Goal: Information Seeking & Learning: Learn about a topic

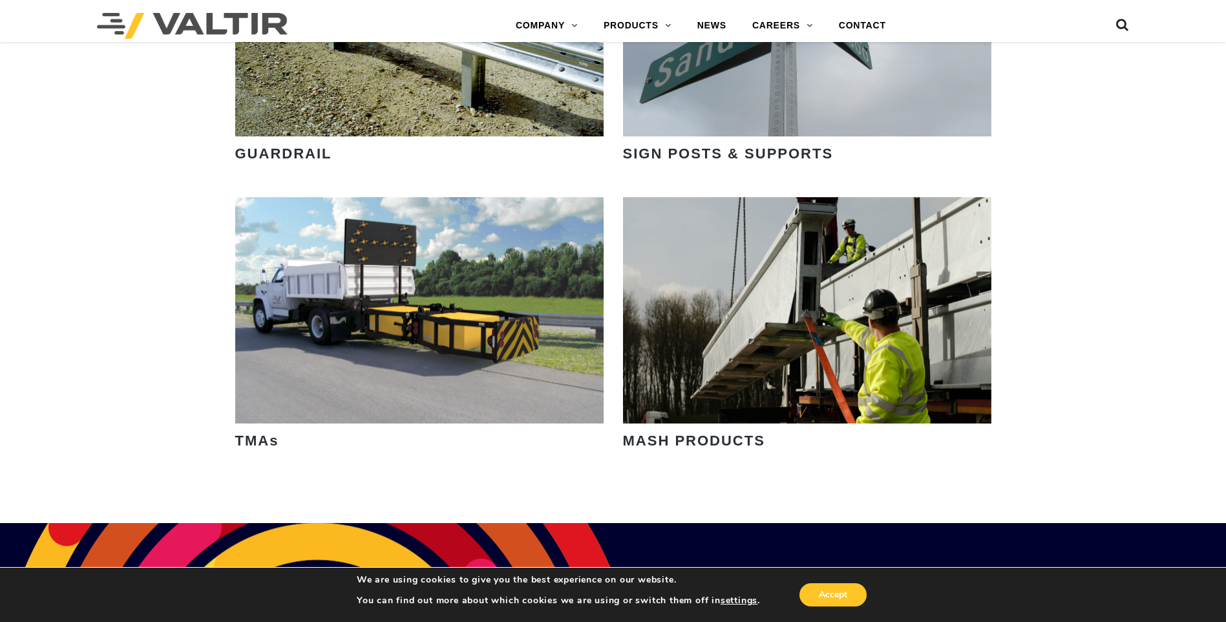
scroll to position [1551, 0]
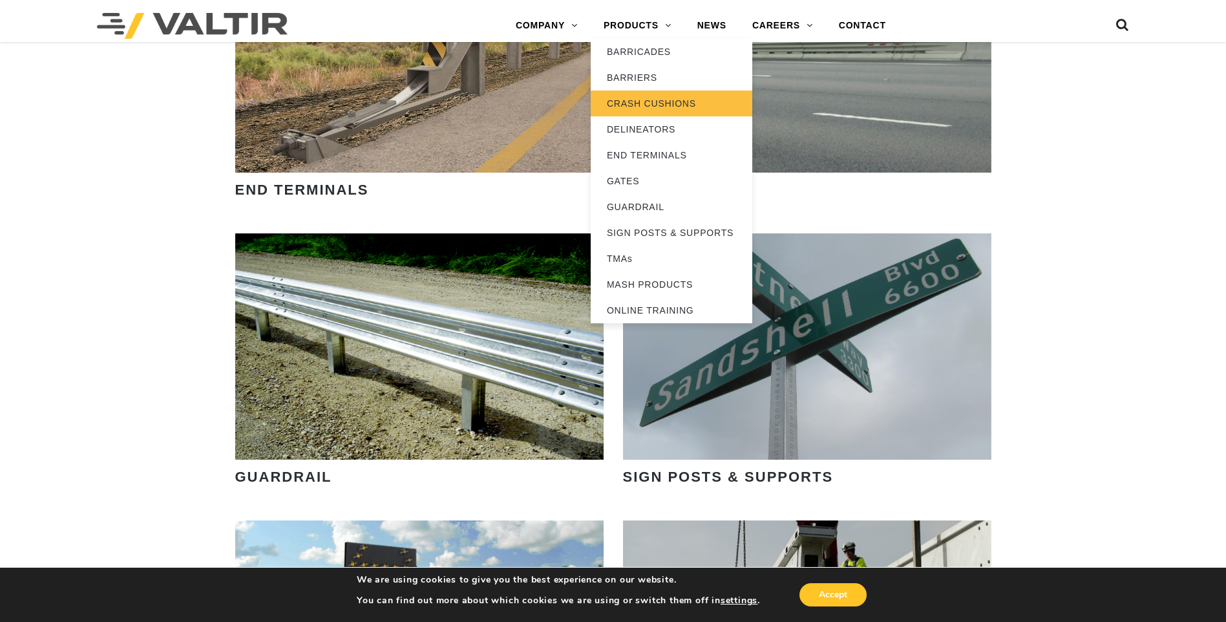
click at [633, 105] on link "CRASH CUSHIONS" at bounding box center [672, 103] width 162 height 26
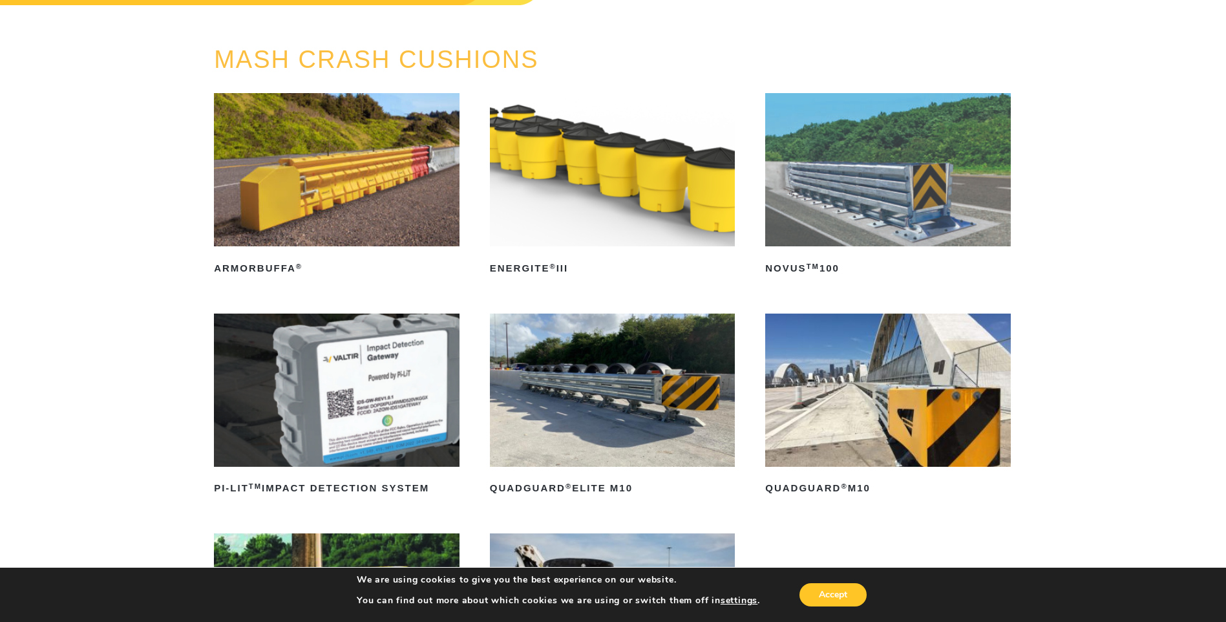
scroll to position [129, 0]
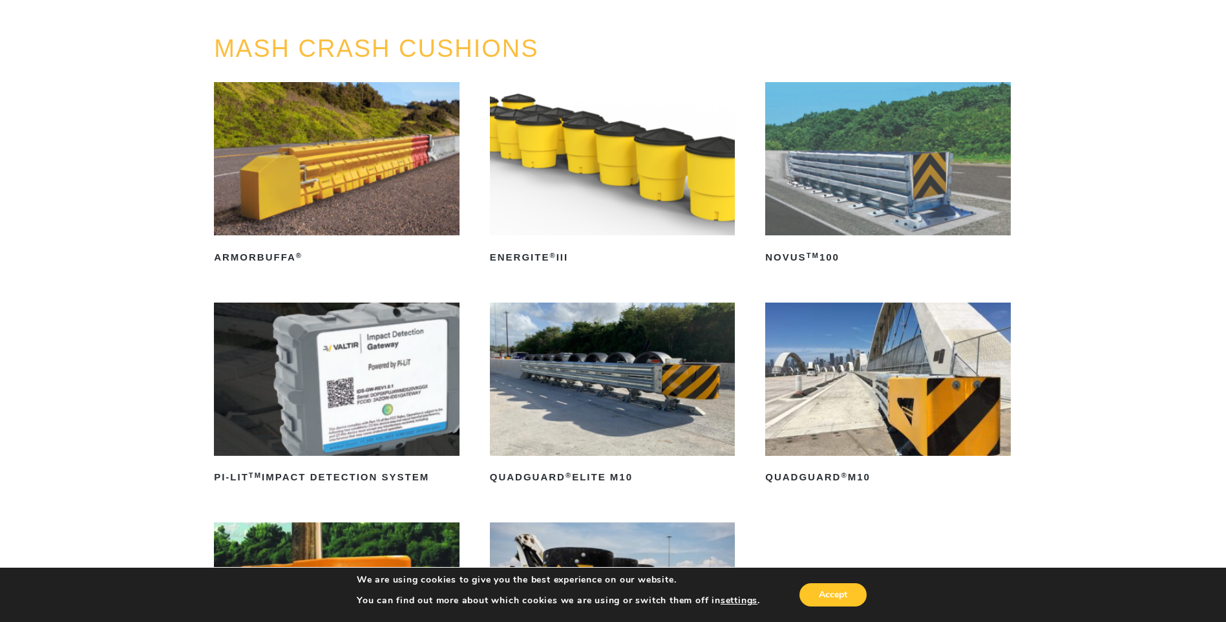
click at [901, 385] on img at bounding box center [888, 378] width 246 height 153
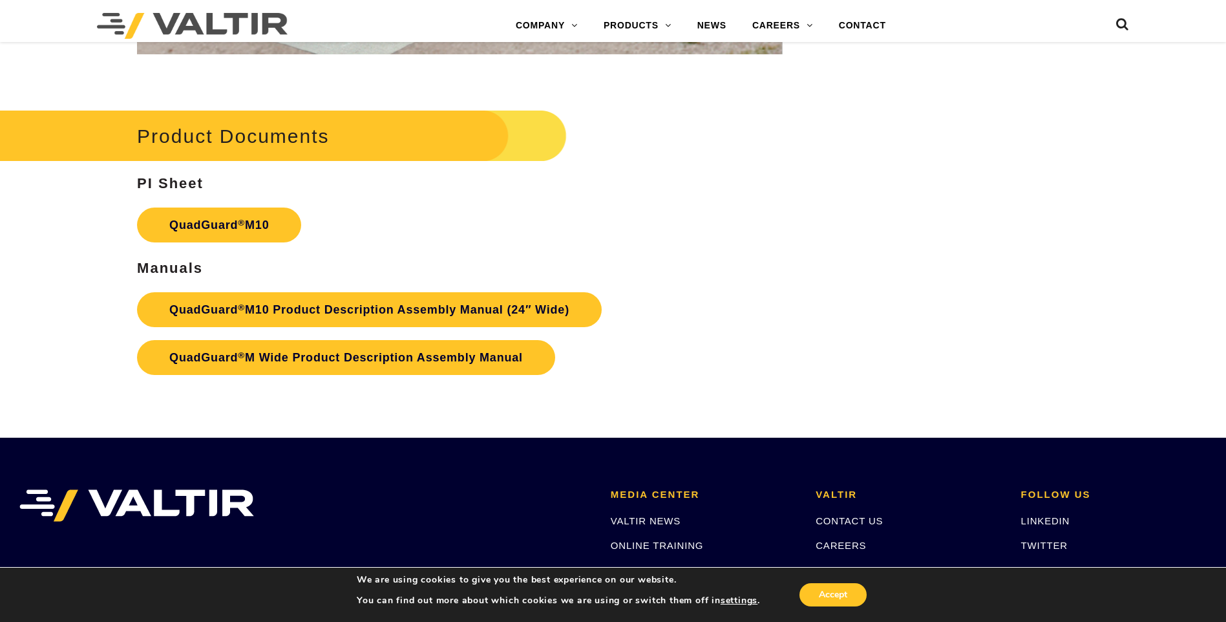
scroll to position [4782, 0]
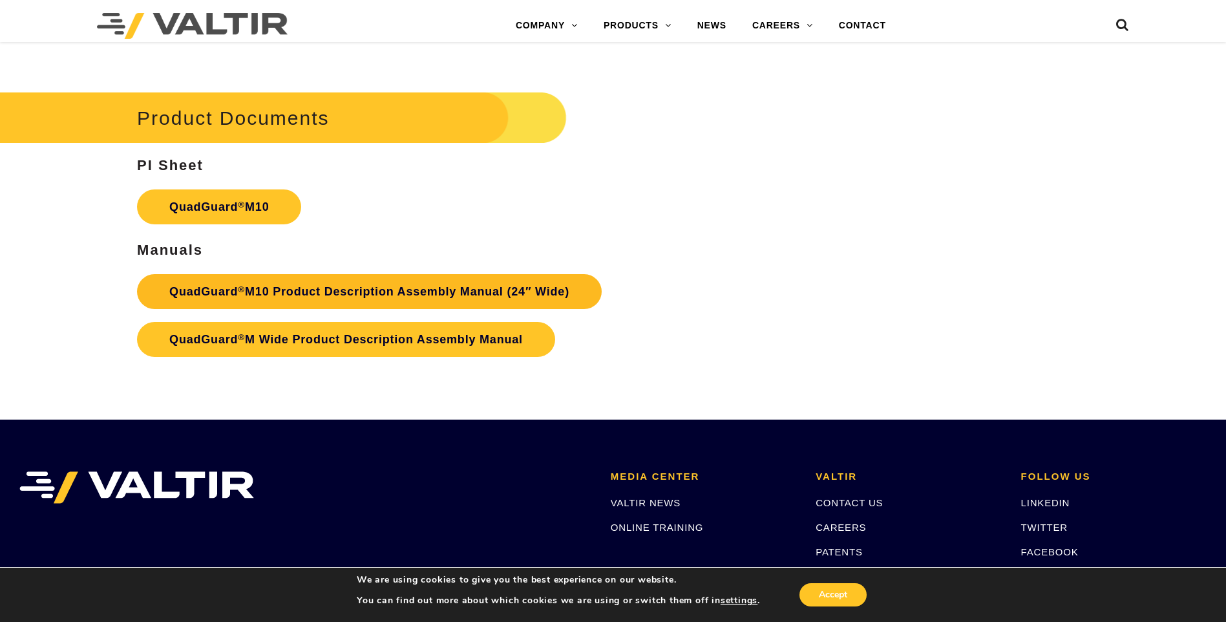
click at [309, 290] on link "QuadGuard ® M10 Product Description Assembly Manual (24″ Wide)" at bounding box center [369, 291] width 465 height 35
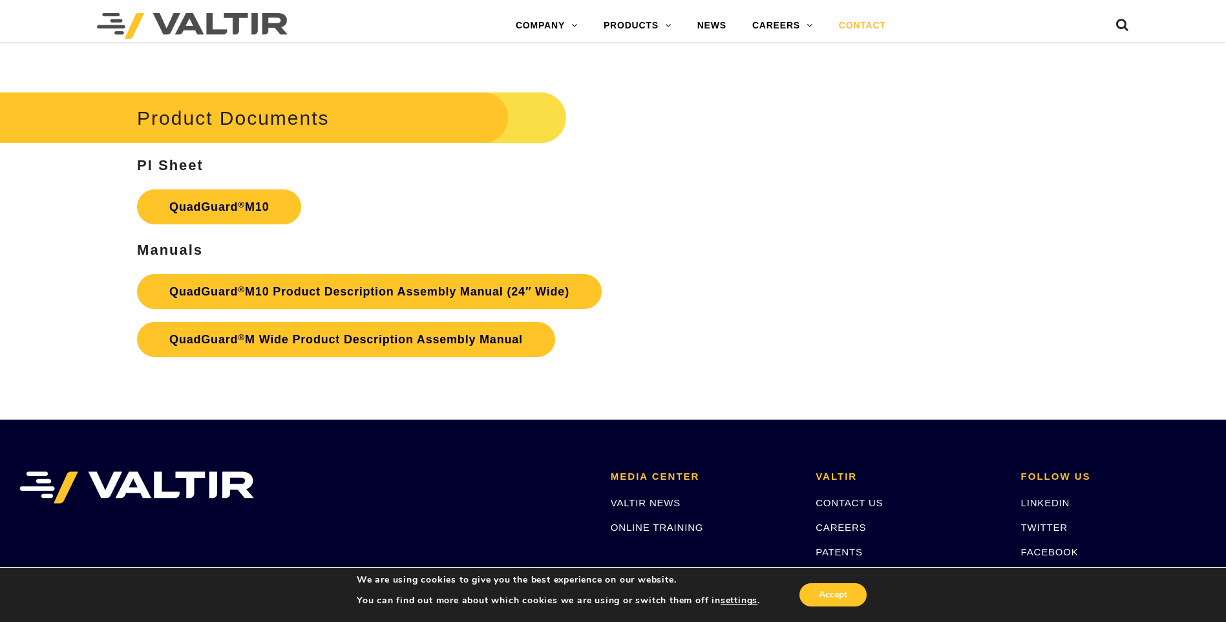
click at [861, 25] on link "CONTACT" at bounding box center [862, 26] width 73 height 26
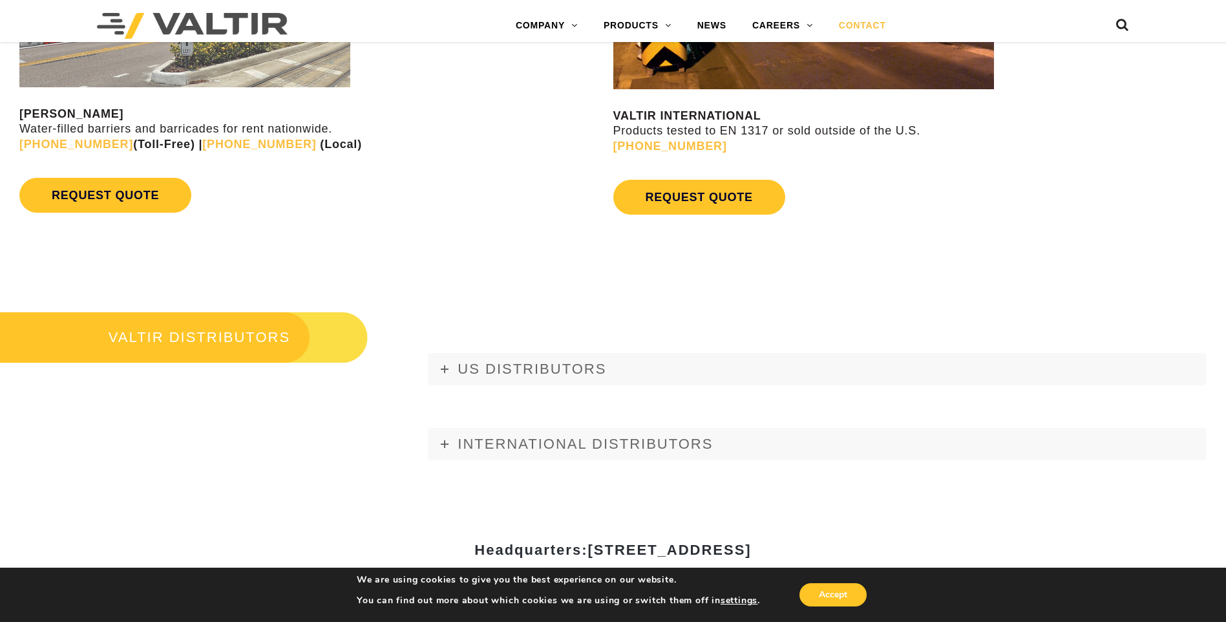
scroll to position [1616, 0]
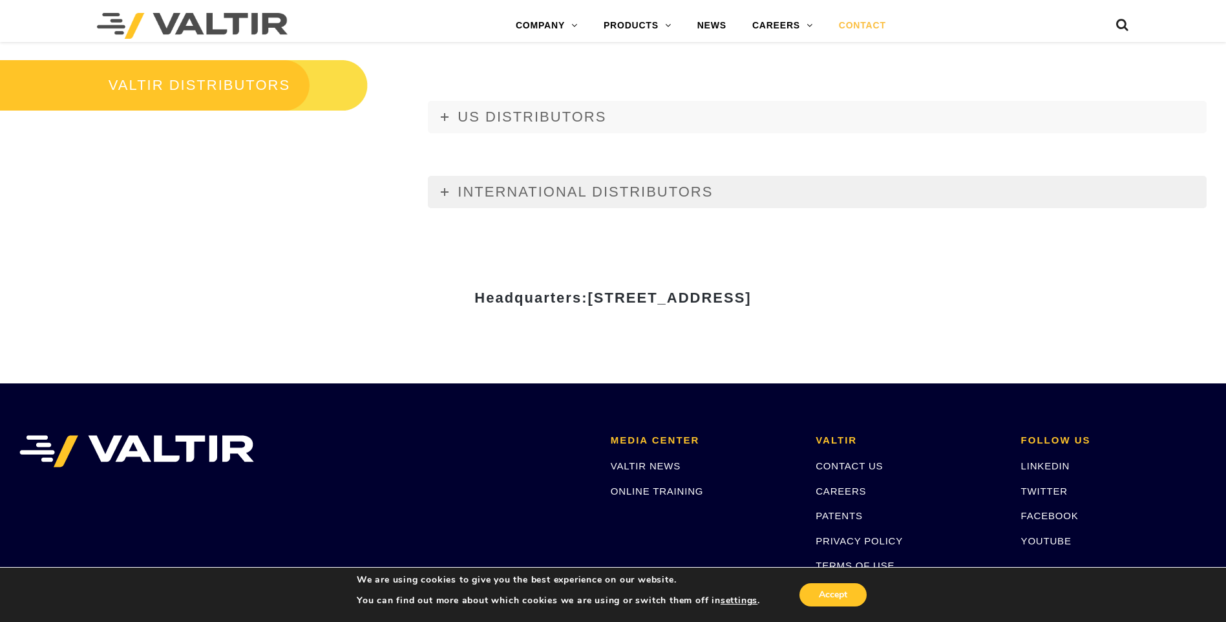
click at [553, 200] on span "INTERNATIONAL DISTRIBUTORS" at bounding box center [585, 192] width 255 height 16
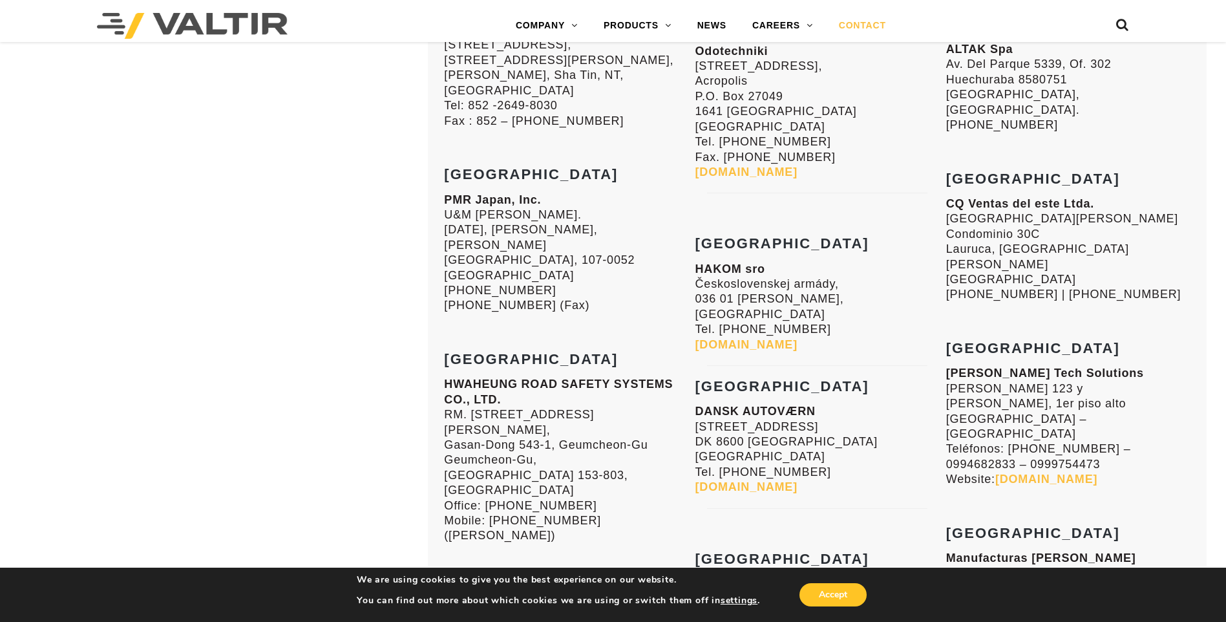
scroll to position [2262, 0]
click at [509, 439] on p "HWAHEUNG ROAD SAFETY SYSTEMS CO., LTD. RM. 2107, Daesung D-POLIS B building, Ga…" at bounding box center [566, 458] width 244 height 166
click at [518, 375] on p "HWAHEUNG ROAD SAFETY SYSTEMS CO., LTD. RM. 2107, Daesung D-POLIS B building, Ga…" at bounding box center [566, 458] width 244 height 166
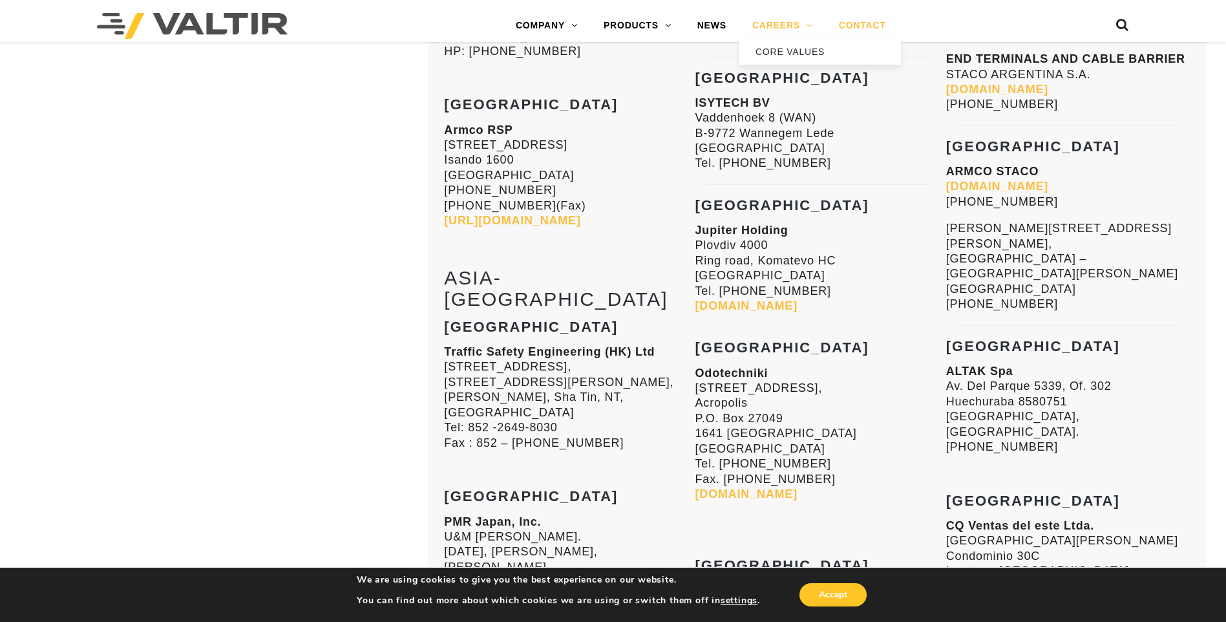
click at [773, 23] on link "CAREERS" at bounding box center [782, 26] width 87 height 26
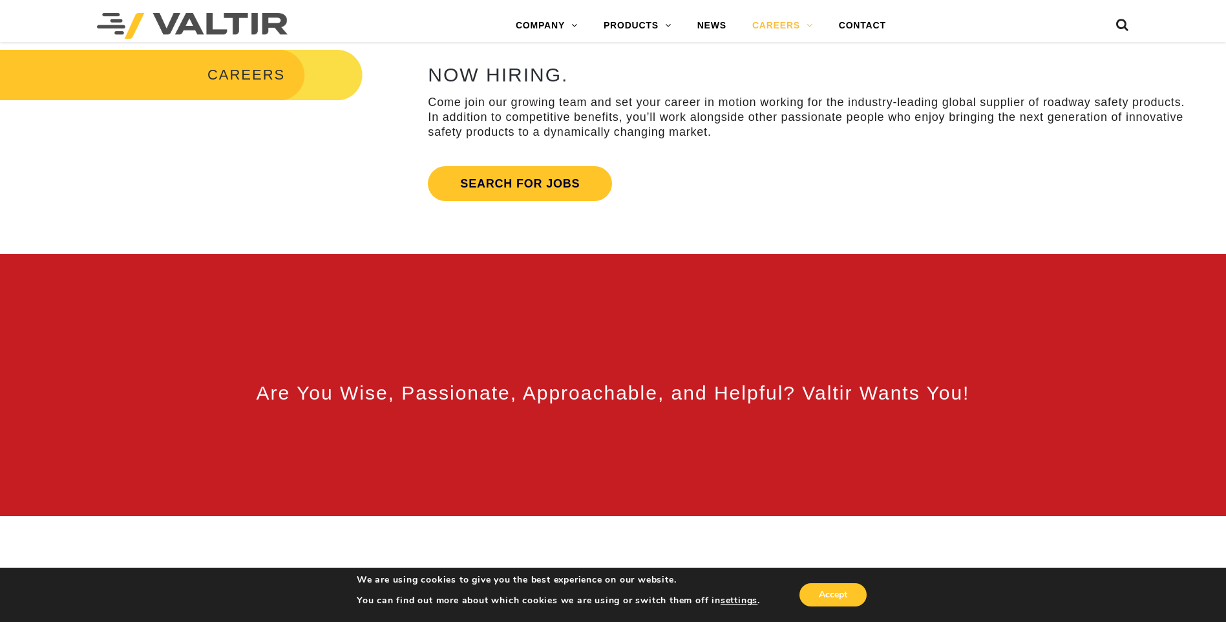
scroll to position [323, 0]
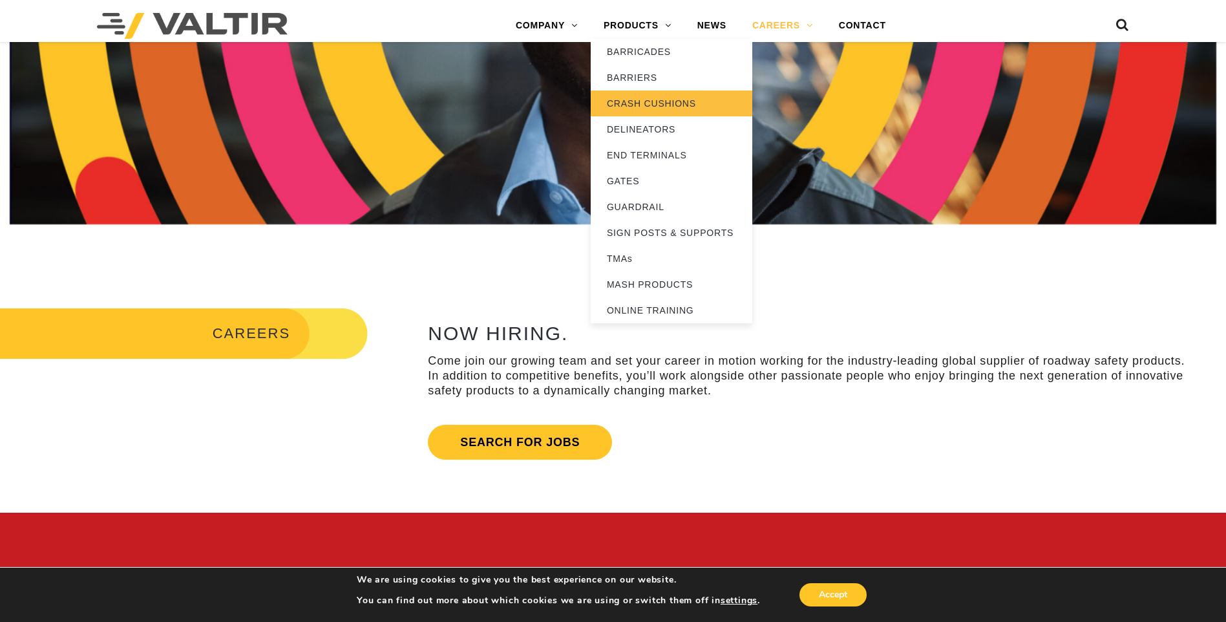
click at [661, 105] on link "CRASH CUSHIONS" at bounding box center [672, 103] width 162 height 26
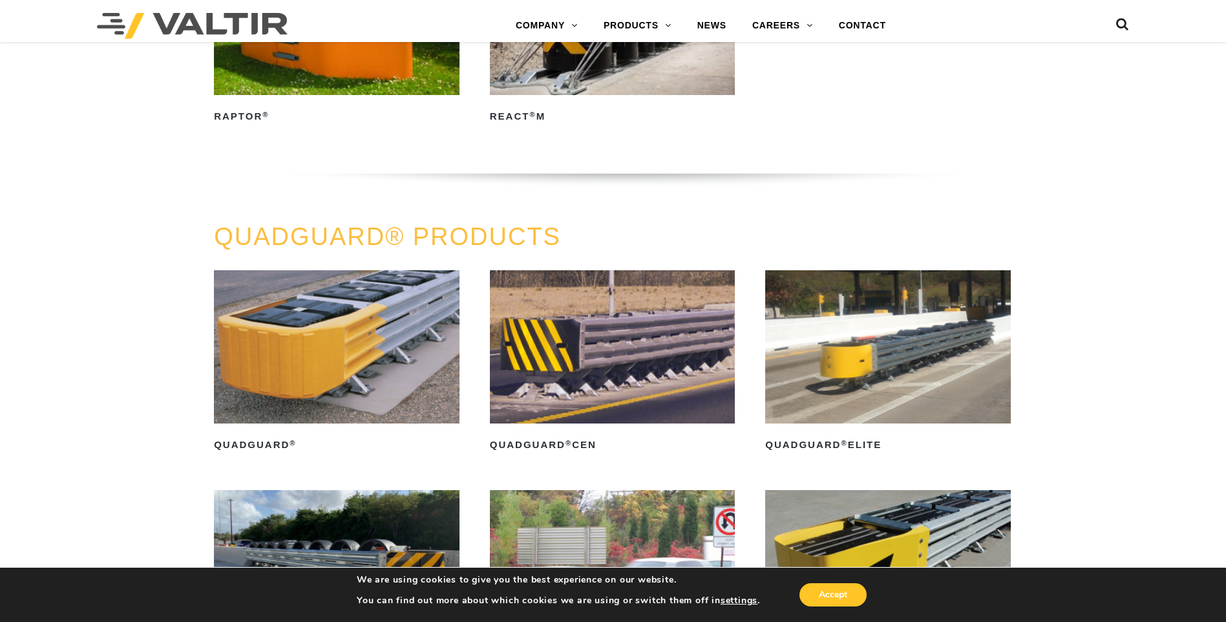
scroll to position [711, 0]
click at [605, 335] on img at bounding box center [613, 345] width 246 height 153
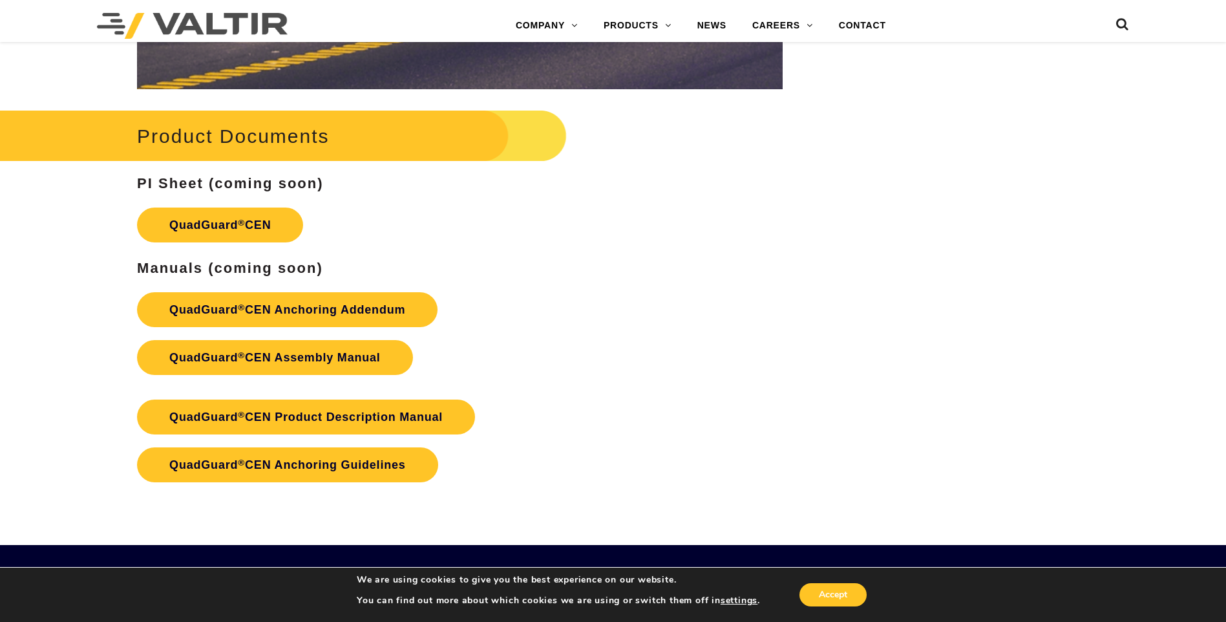
scroll to position [2068, 0]
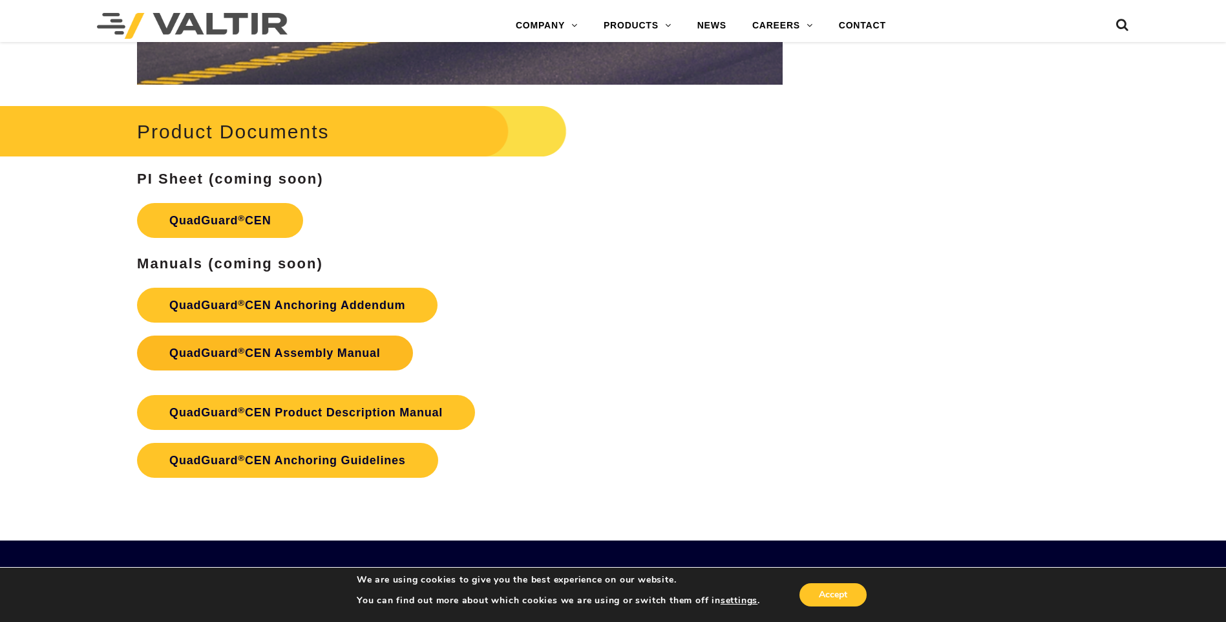
click at [277, 352] on strong "adGuard ® CEN Assembly Manual" at bounding box center [284, 352] width 194 height 13
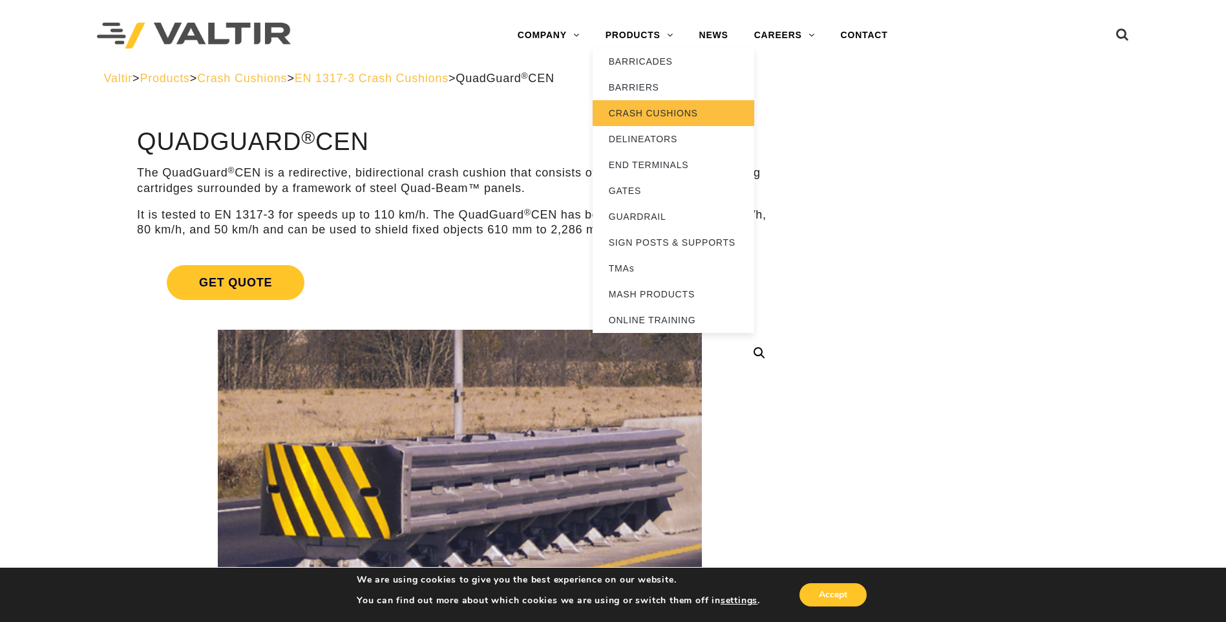
click at [656, 109] on link "CRASH CUSHIONS" at bounding box center [674, 113] width 162 height 26
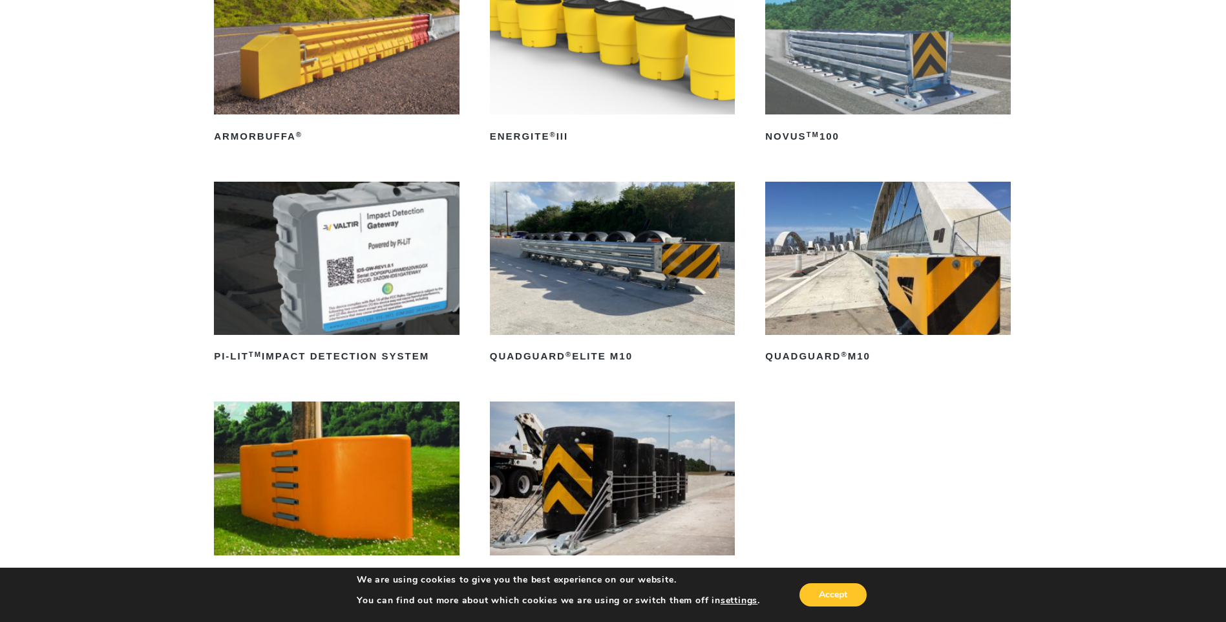
scroll to position [258, 0]
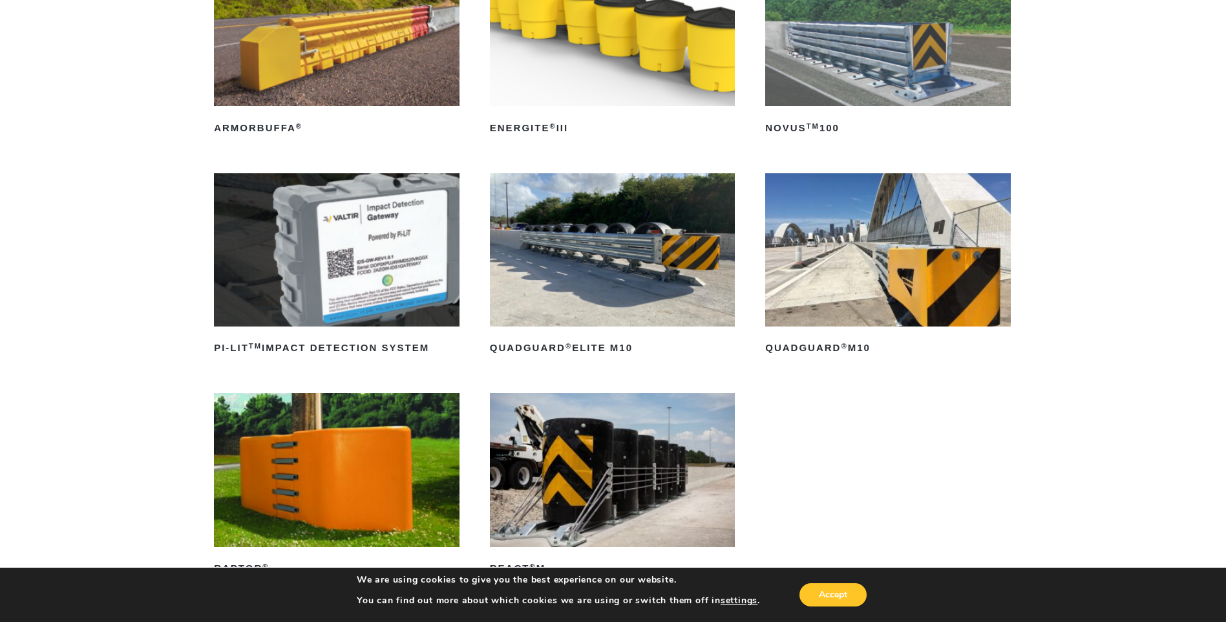
click at [878, 268] on img at bounding box center [888, 249] width 246 height 153
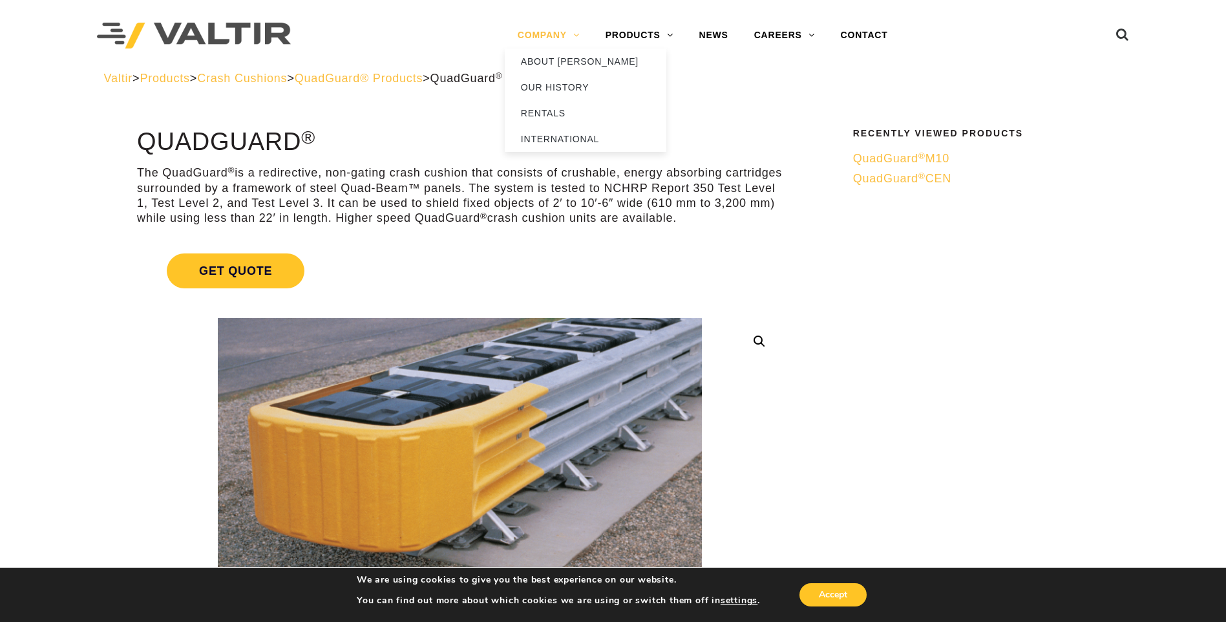
click at [539, 29] on link "COMPANY" at bounding box center [549, 36] width 88 height 26
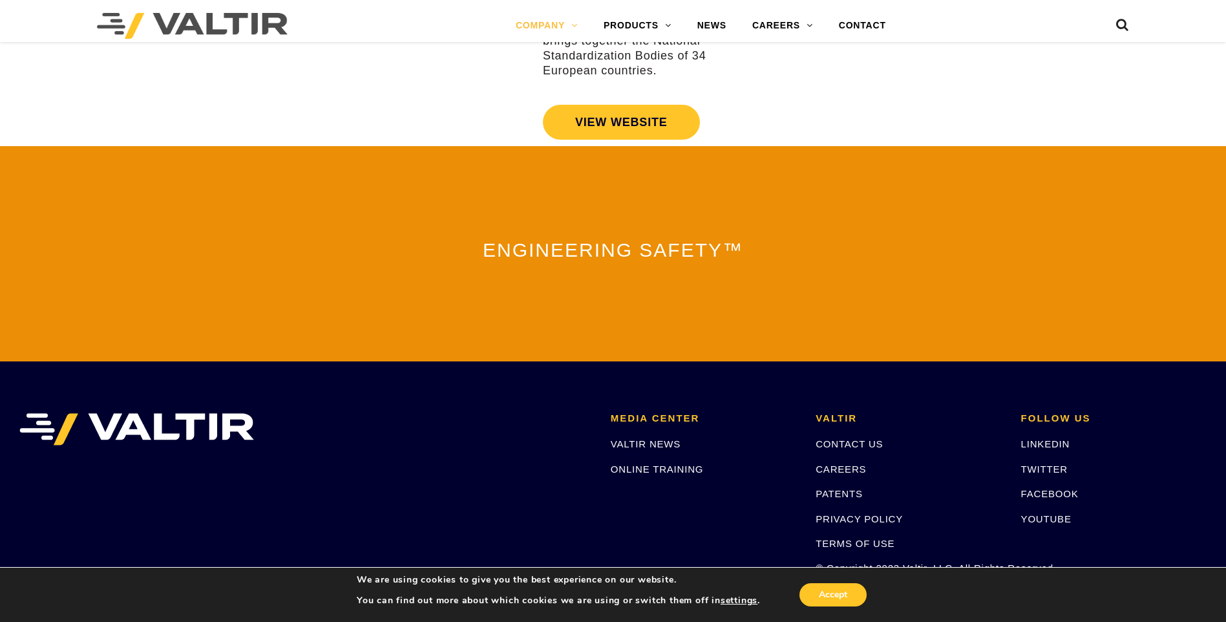
scroll to position [2536, 0]
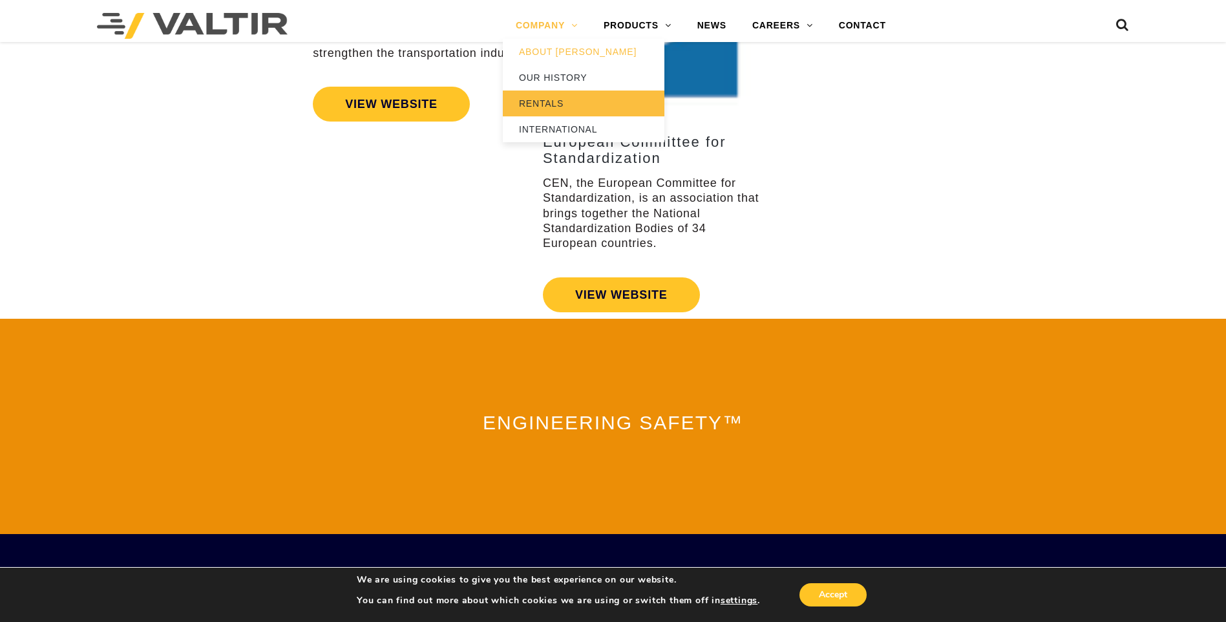
click at [535, 104] on link "RENTALS" at bounding box center [584, 103] width 162 height 26
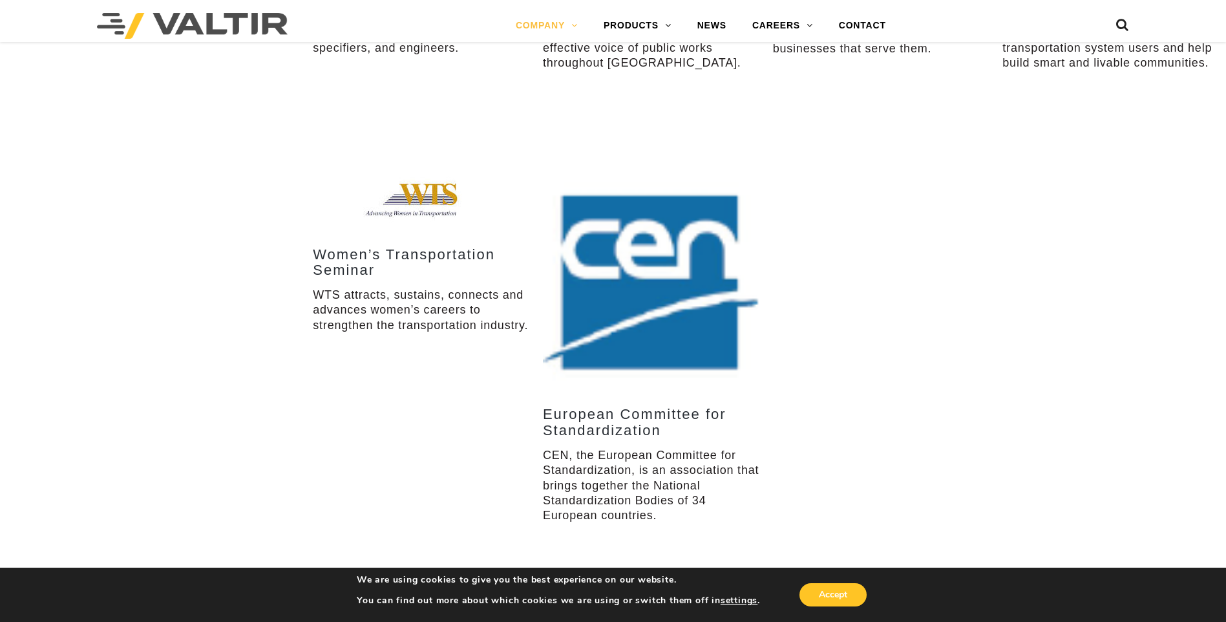
scroll to position [2148, 0]
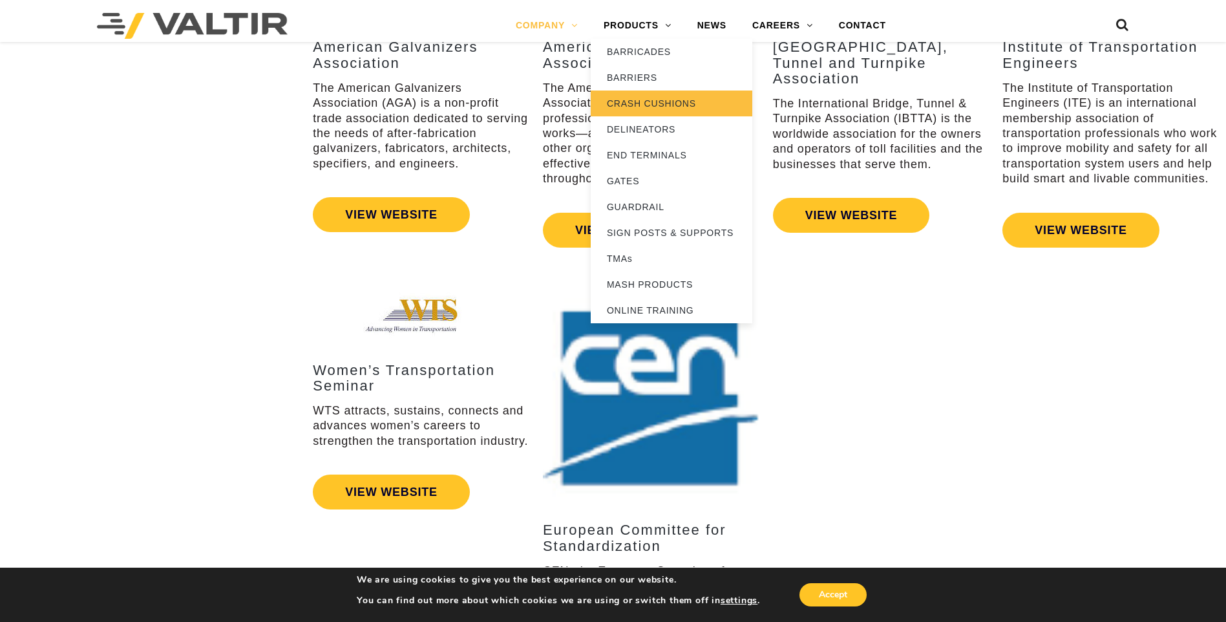
click at [635, 101] on link "CRASH CUSHIONS" at bounding box center [672, 103] width 162 height 26
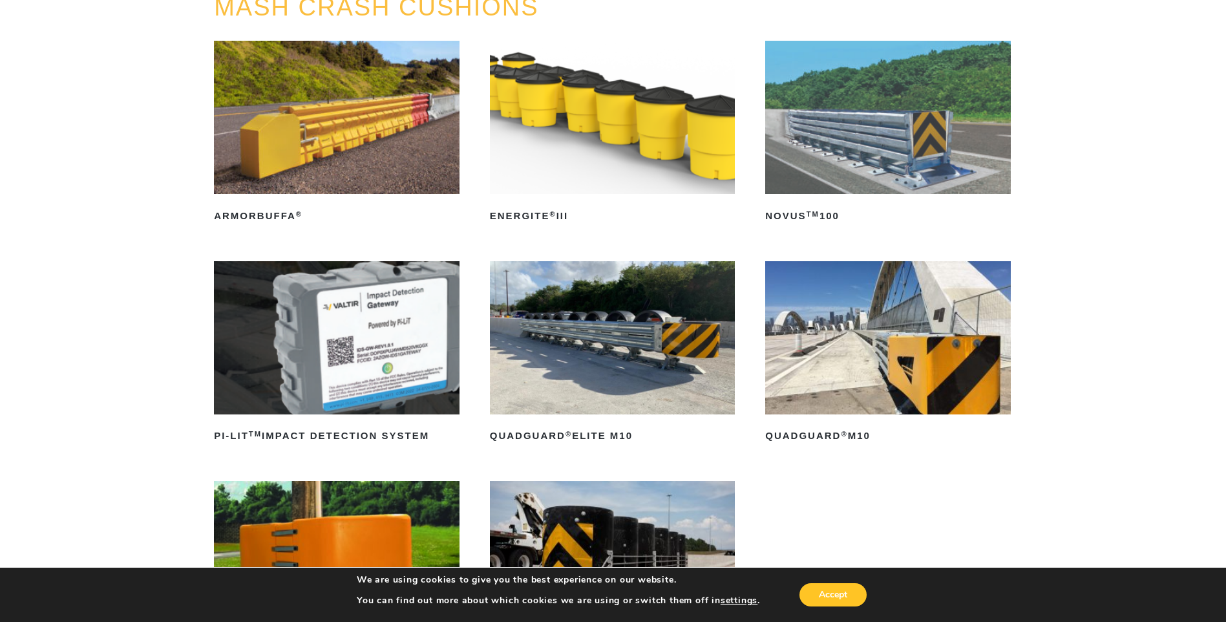
scroll to position [194, 0]
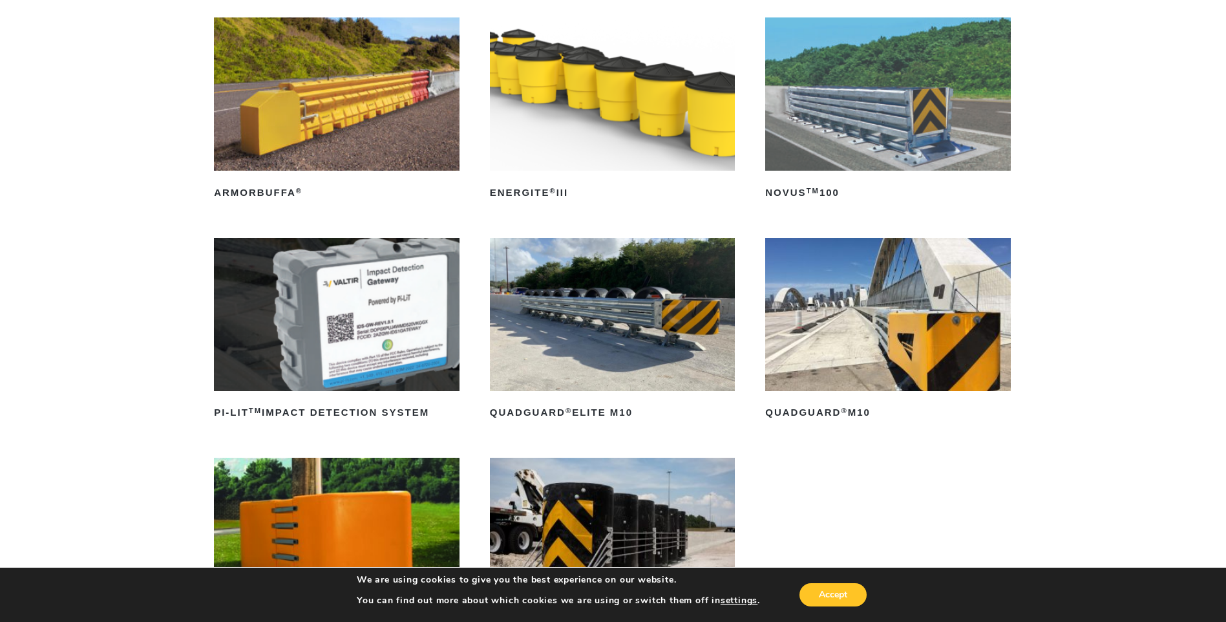
click at [881, 322] on img at bounding box center [888, 314] width 246 height 153
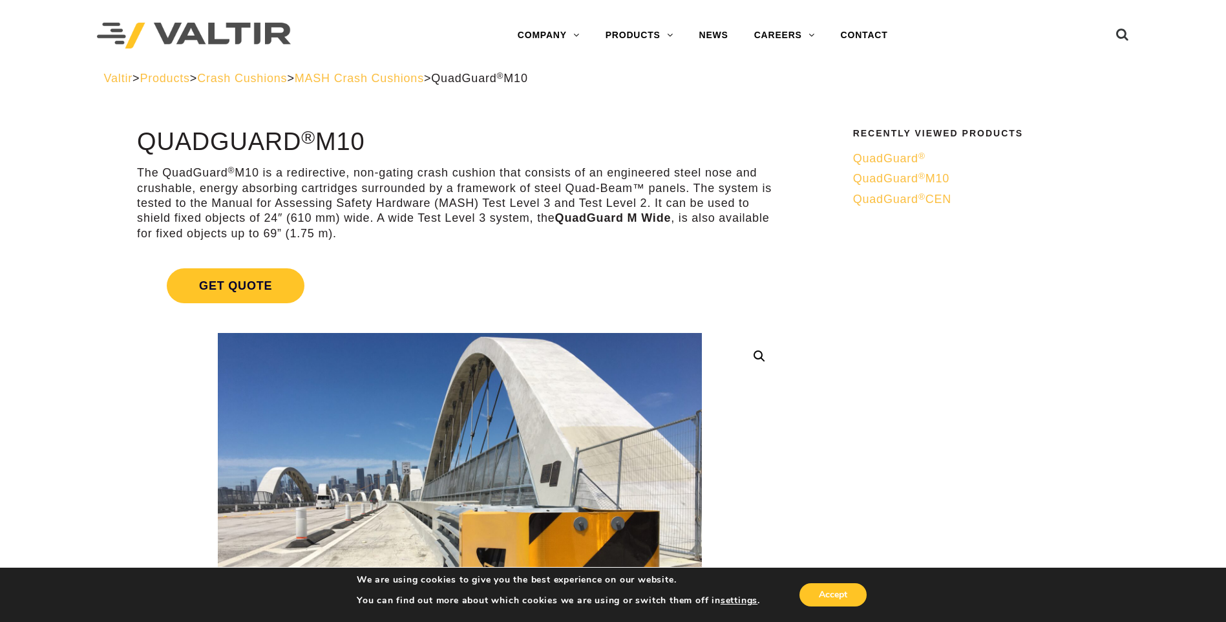
click at [894, 202] on span "QuadGuard ® CEN" at bounding box center [902, 199] width 98 height 13
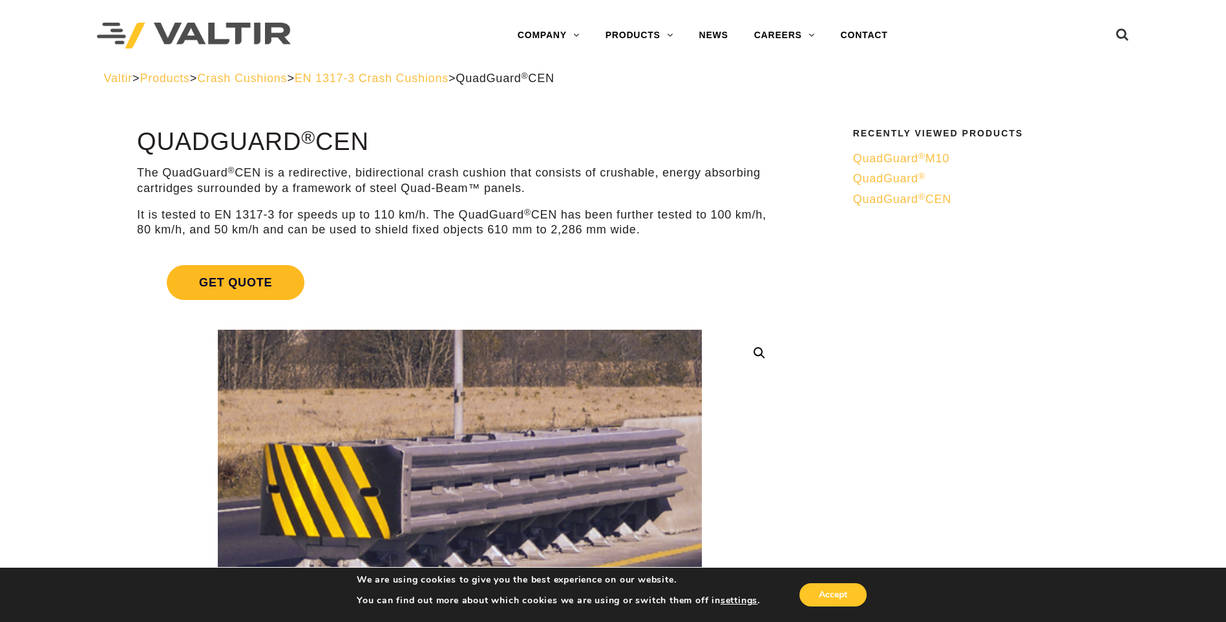
click at [232, 280] on span "Get Quote" at bounding box center [236, 282] width 138 height 35
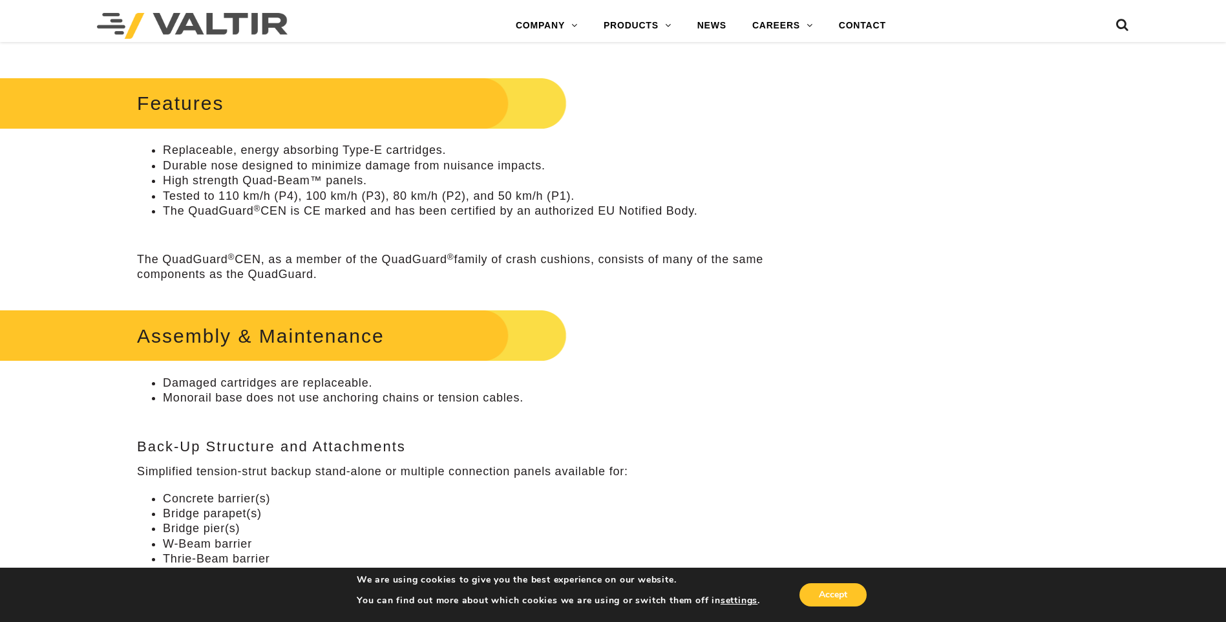
scroll to position [969, 0]
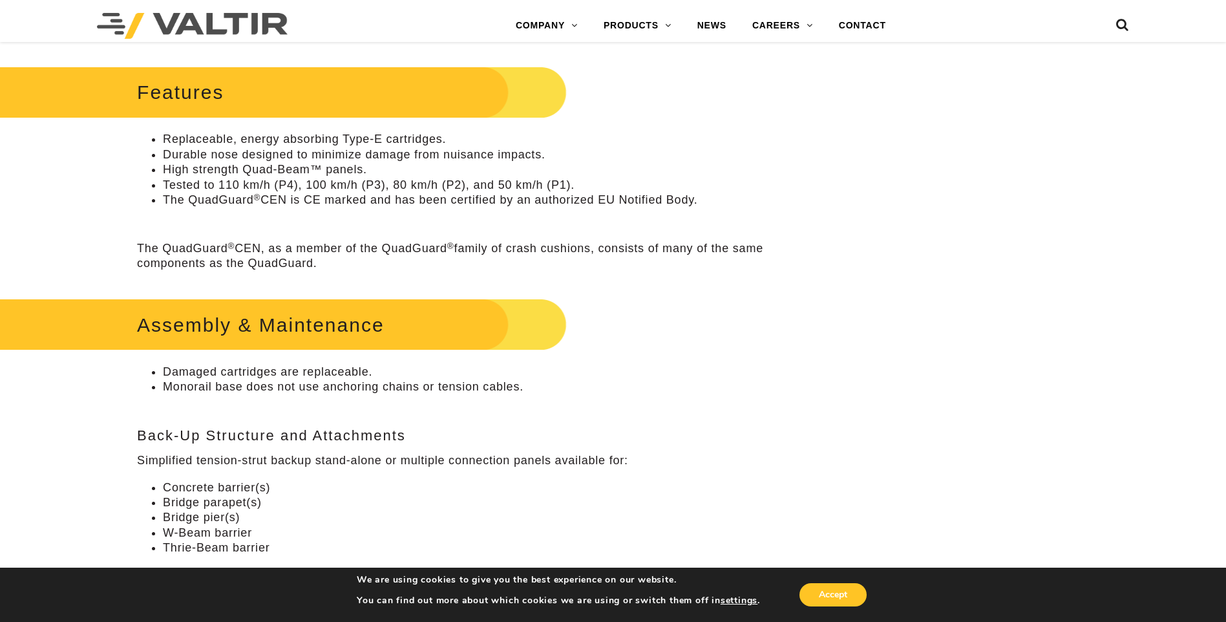
click at [330, 355] on h2 "Assembly & Maintenance" at bounding box center [259, 325] width 613 height 60
click at [315, 394] on li "Monorail base does not use anchoring chains or tension cables." at bounding box center [473, 386] width 620 height 15
click at [308, 443] on h3 "Back-Up Structure and Attachments" at bounding box center [460, 436] width 646 height 16
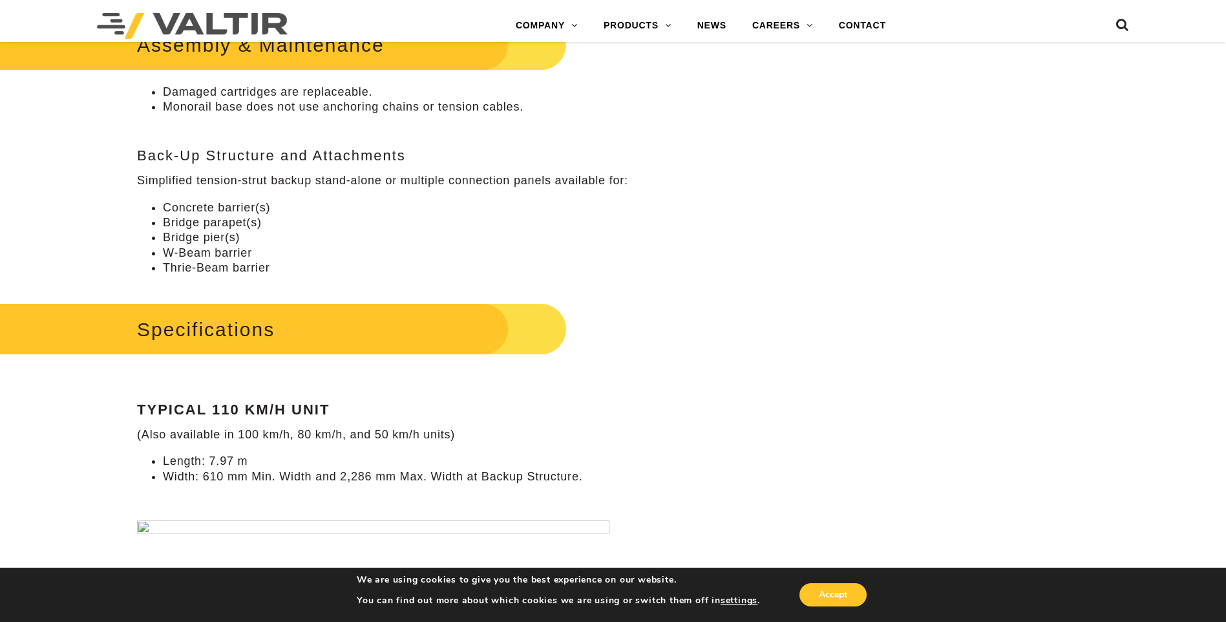
scroll to position [1422, 0]
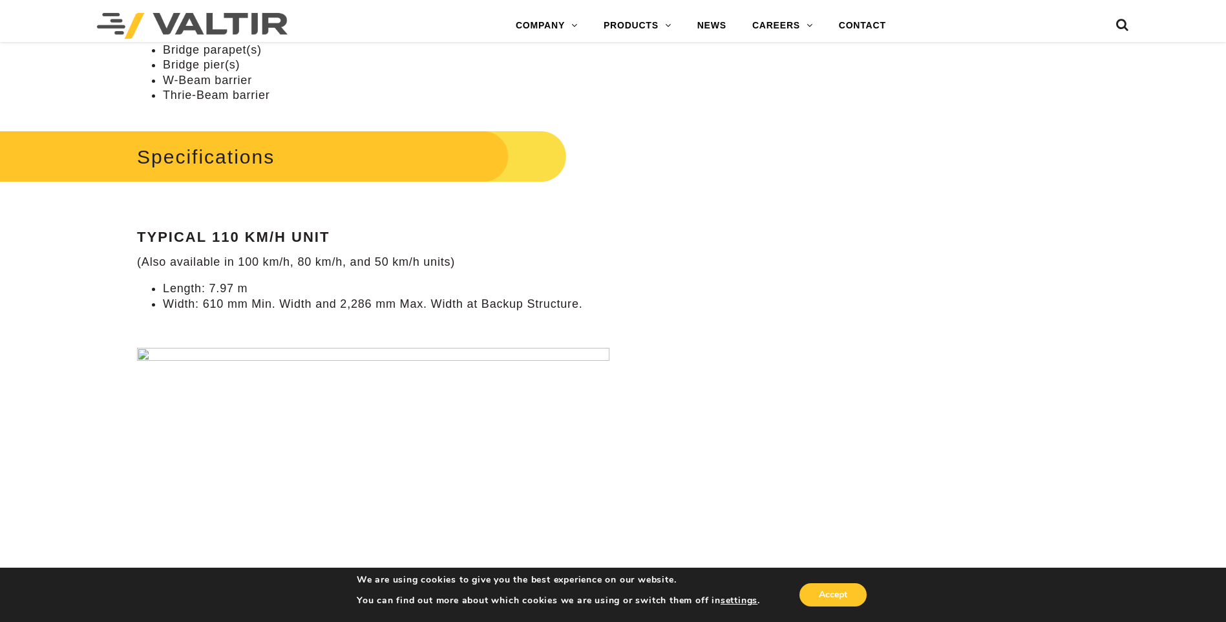
click at [215, 171] on h2 "Specifications" at bounding box center [259, 157] width 613 height 60
click at [243, 269] on p "(Also available in 100 km/h, 80 km/h, and 50 km/h units)" at bounding box center [460, 262] width 646 height 15
click at [245, 311] on li "Width: 610 mm Min. Width and 2,286 mm Max. Width at Backup Structure." at bounding box center [473, 304] width 620 height 15
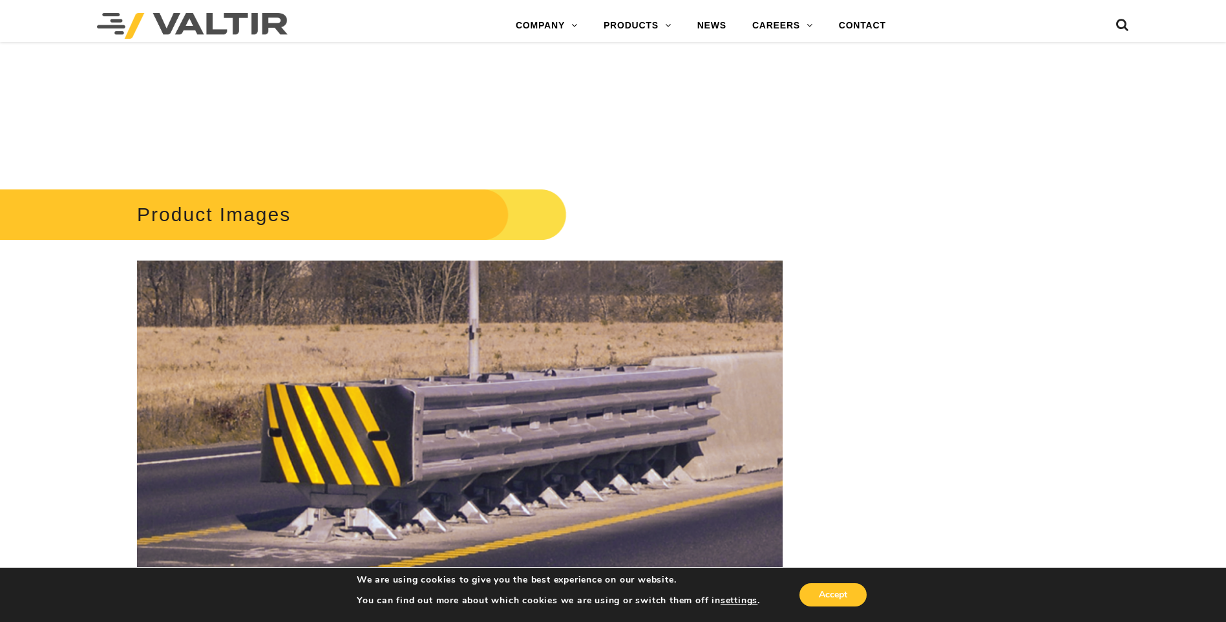
scroll to position [2003, 0]
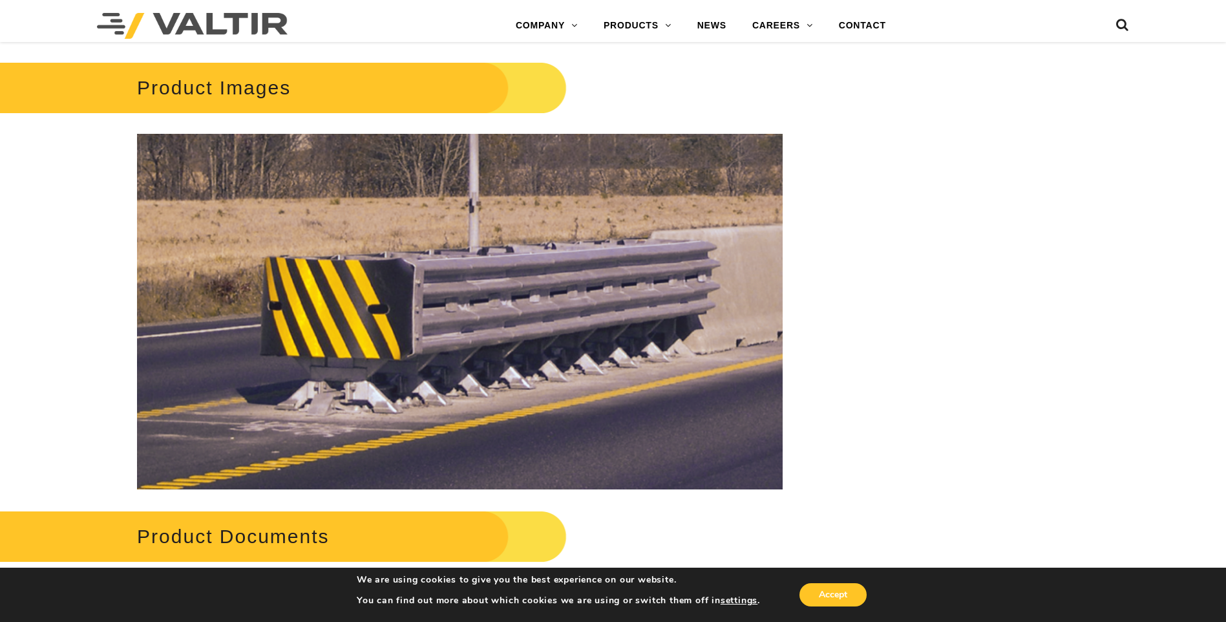
click at [264, 118] on h2 "Product Images" at bounding box center [259, 88] width 613 height 60
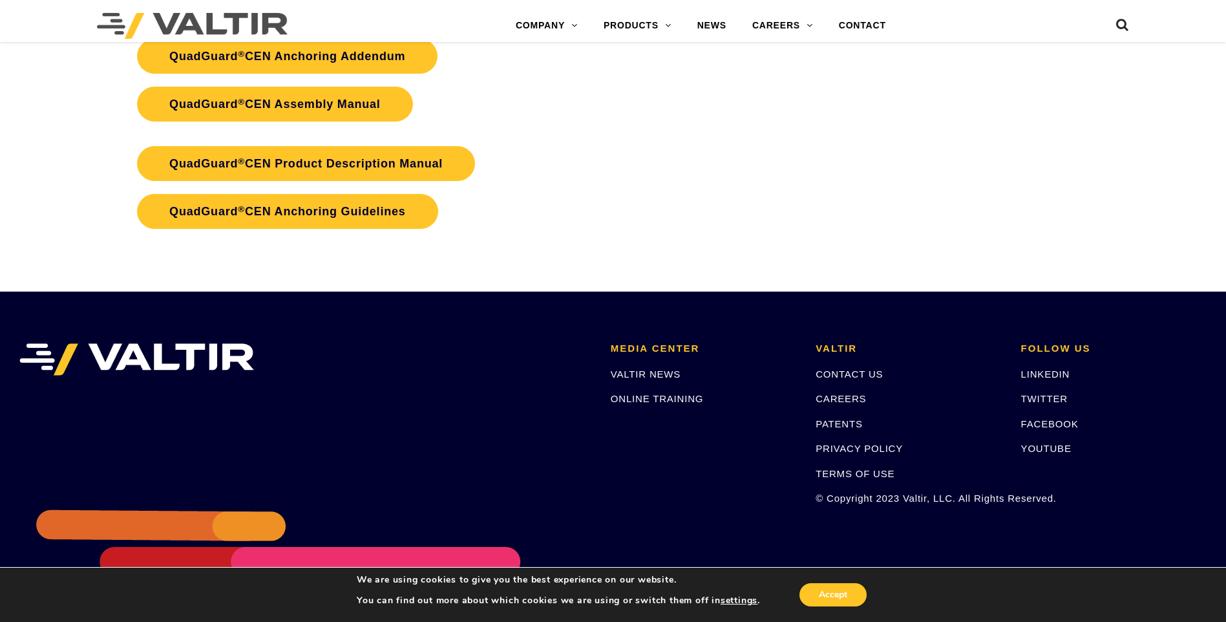
scroll to position [2751, 0]
